Goal: Navigation & Orientation: Understand site structure

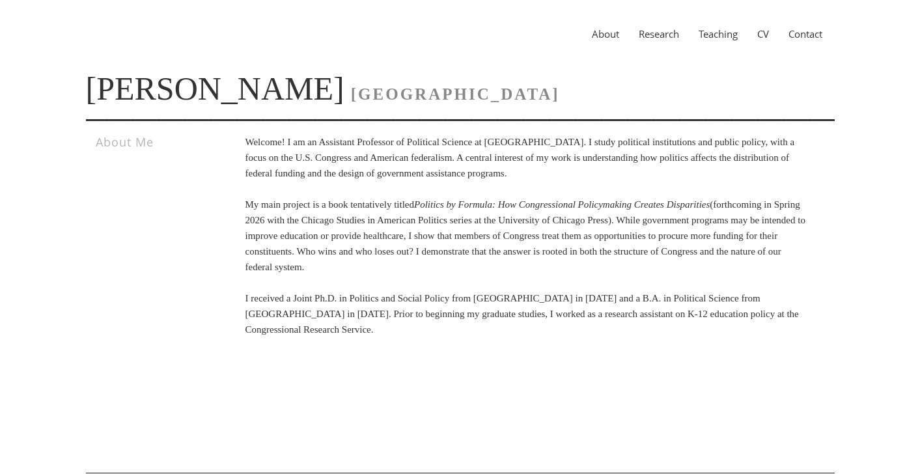
scroll to position [19, 0]
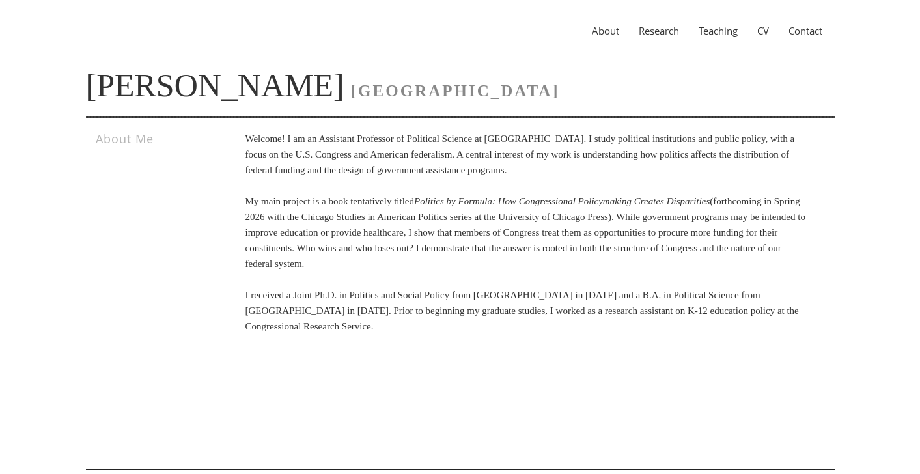
click at [606, 31] on link "About" at bounding box center [605, 30] width 47 height 13
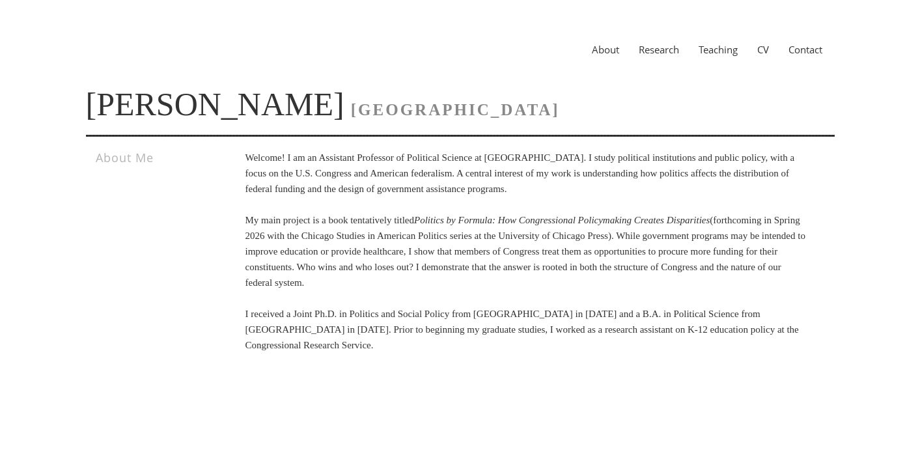
click at [644, 44] on link "Research" at bounding box center [659, 49] width 60 height 13
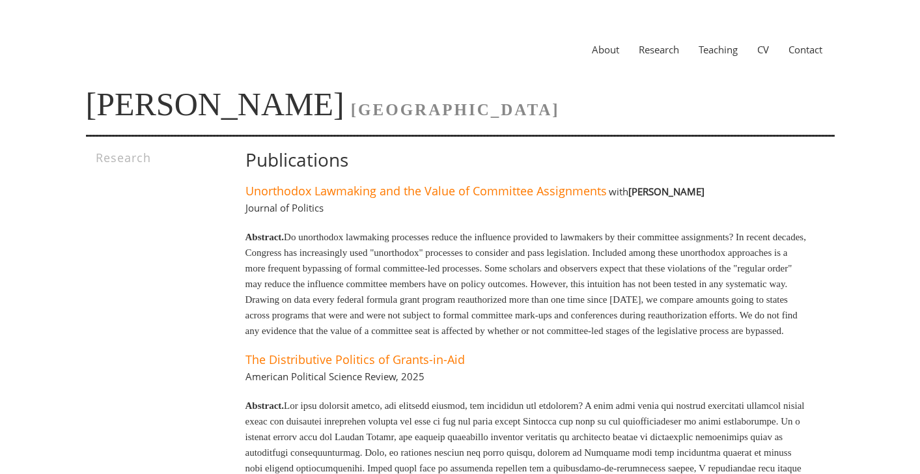
click at [712, 48] on link "Teaching" at bounding box center [718, 49] width 59 height 13
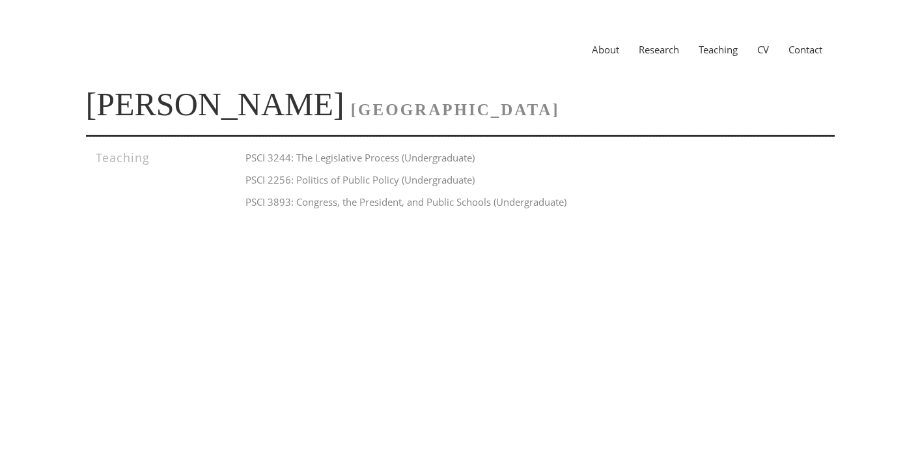
click at [762, 52] on link "CV" at bounding box center [763, 49] width 31 height 13
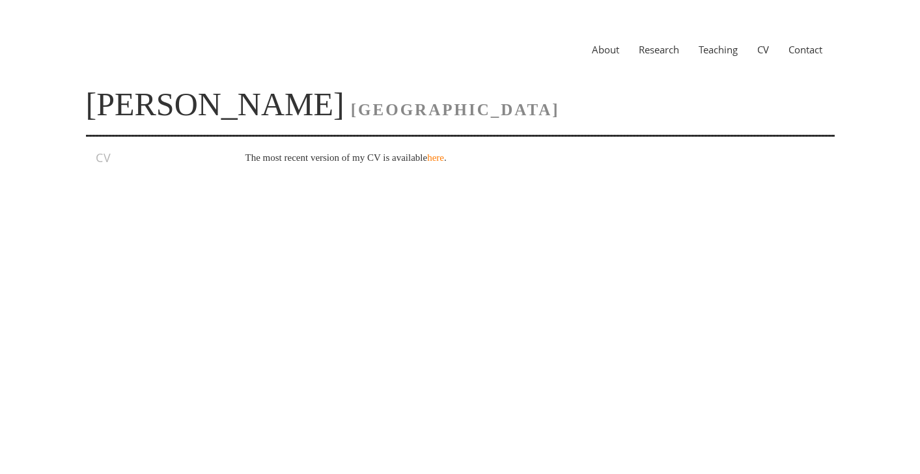
click at [784, 52] on link "Contact" at bounding box center [805, 49] width 53 height 13
